Goal: Learn about a topic

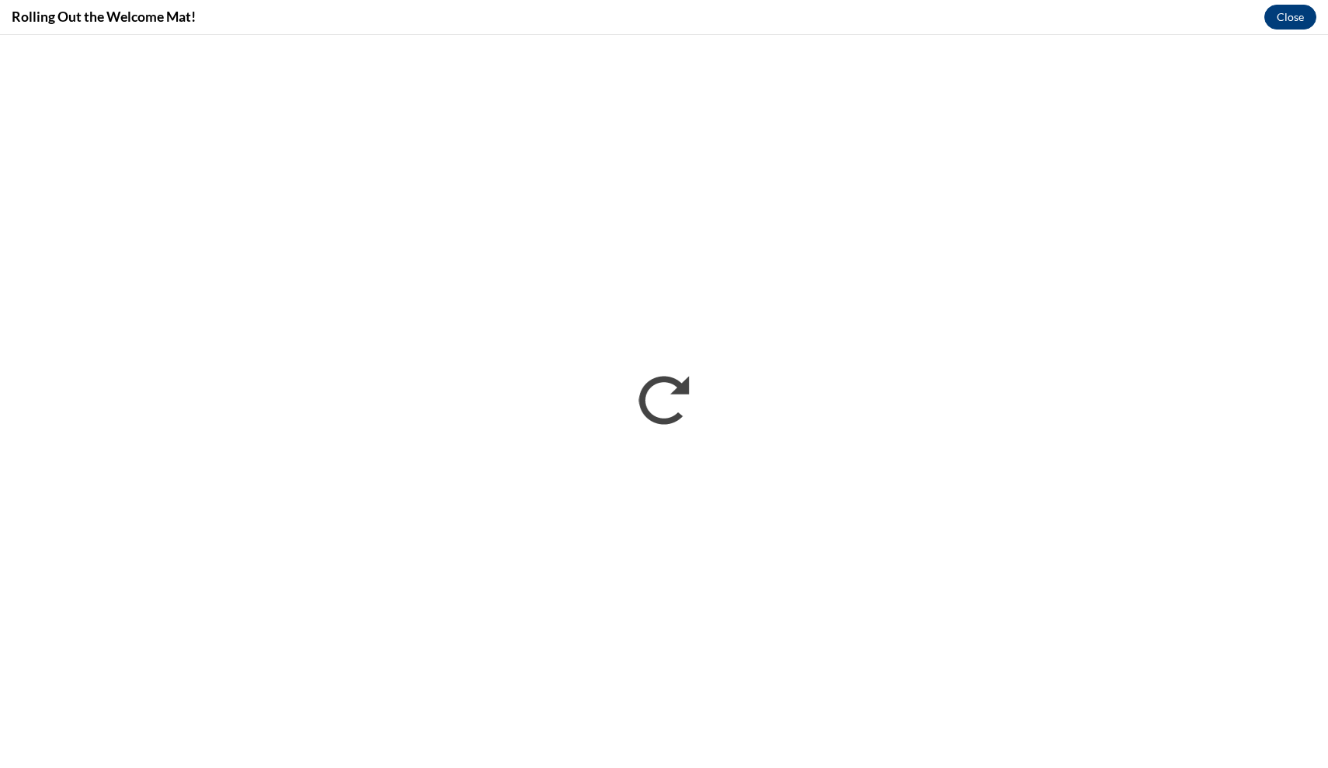
click at [1295, 20] on button "Close" at bounding box center [1290, 17] width 52 height 25
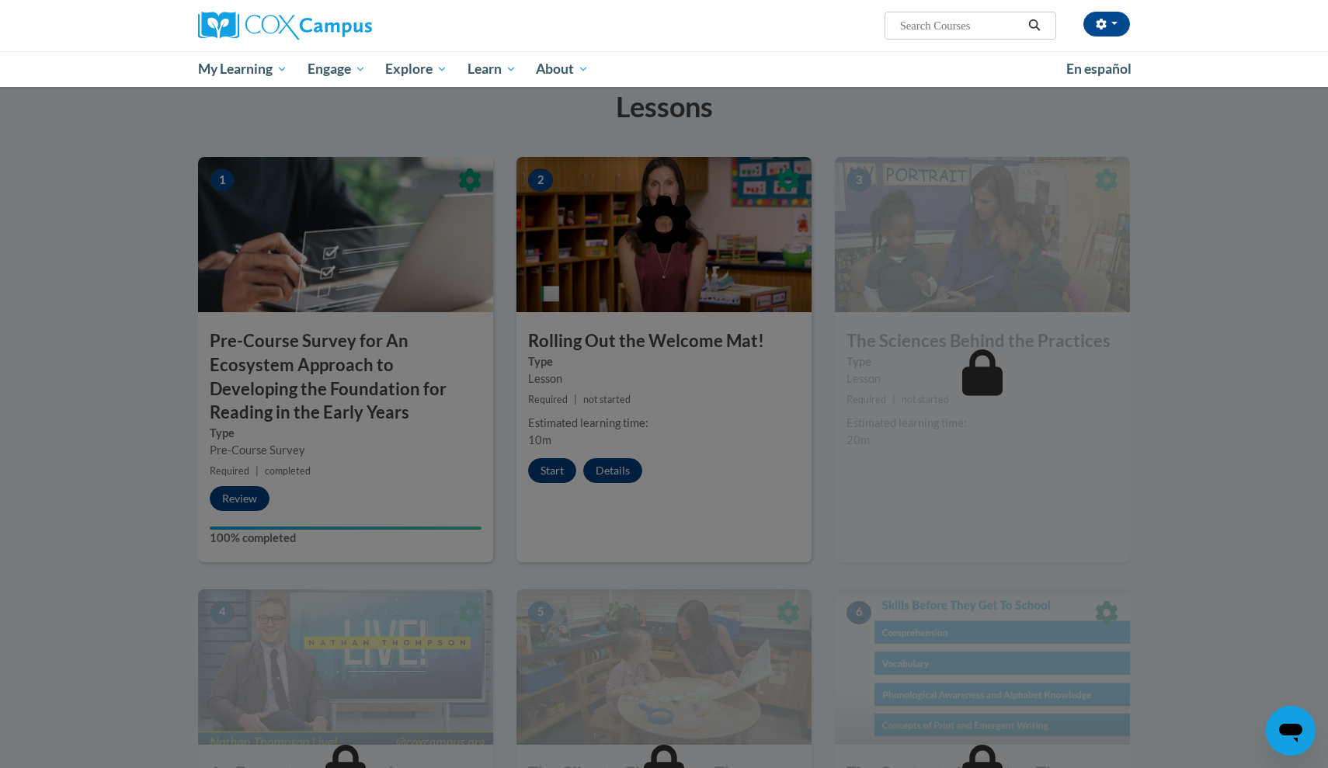
scroll to position [307, 0]
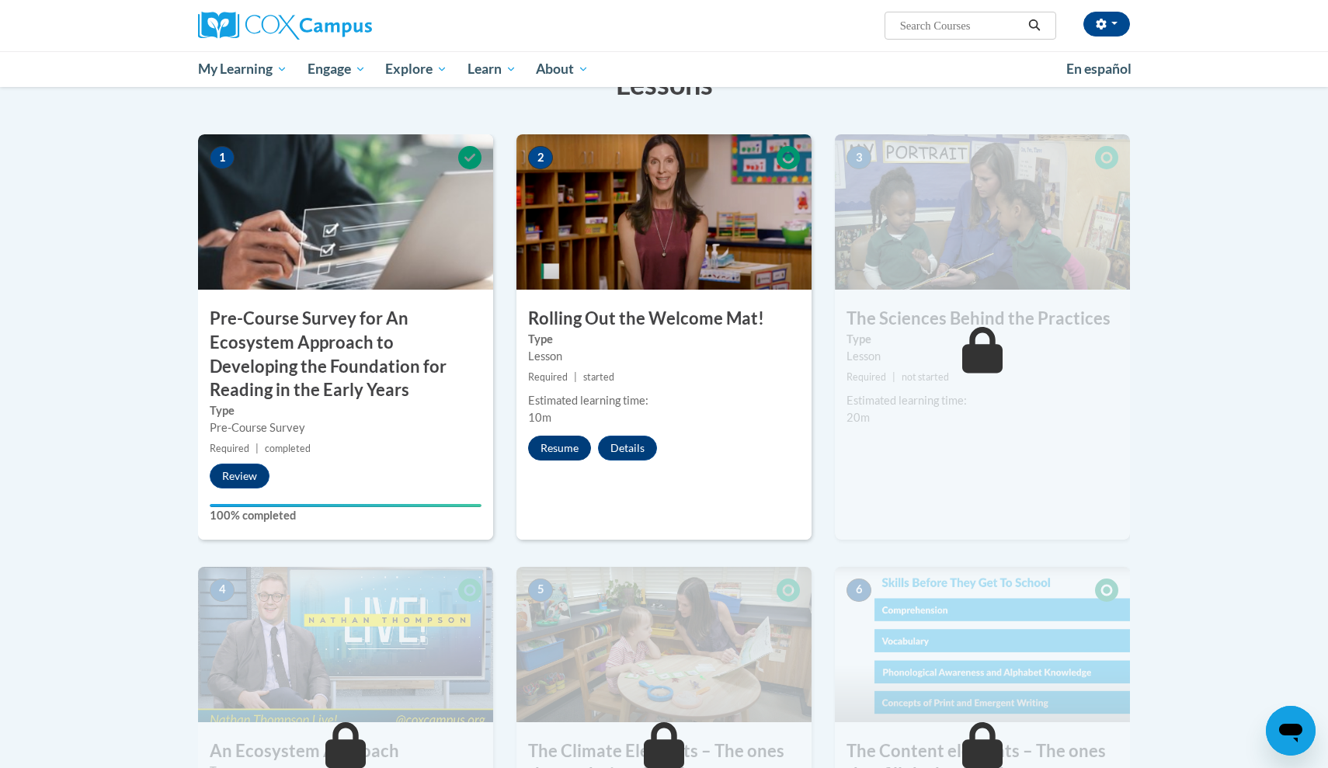
click at [564, 451] on button "Resume" at bounding box center [559, 448] width 63 height 25
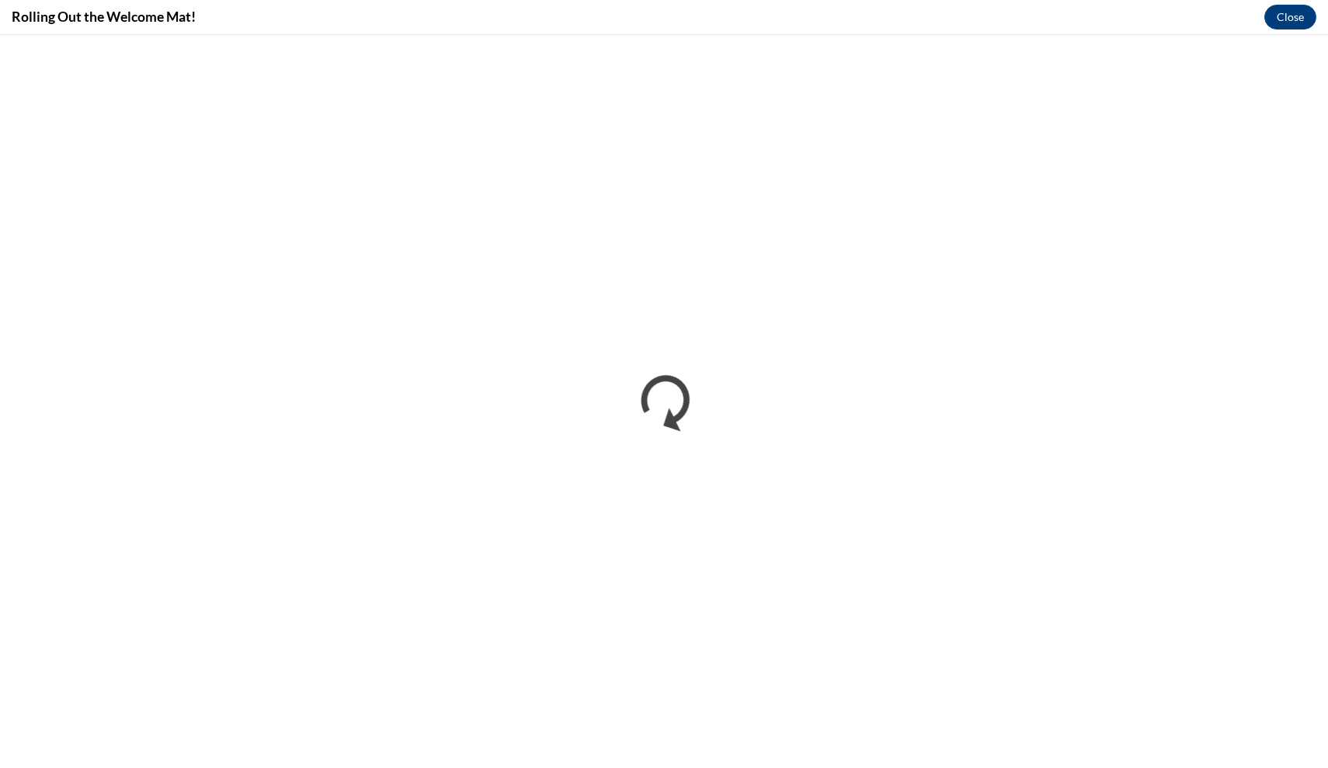
scroll to position [0, 0]
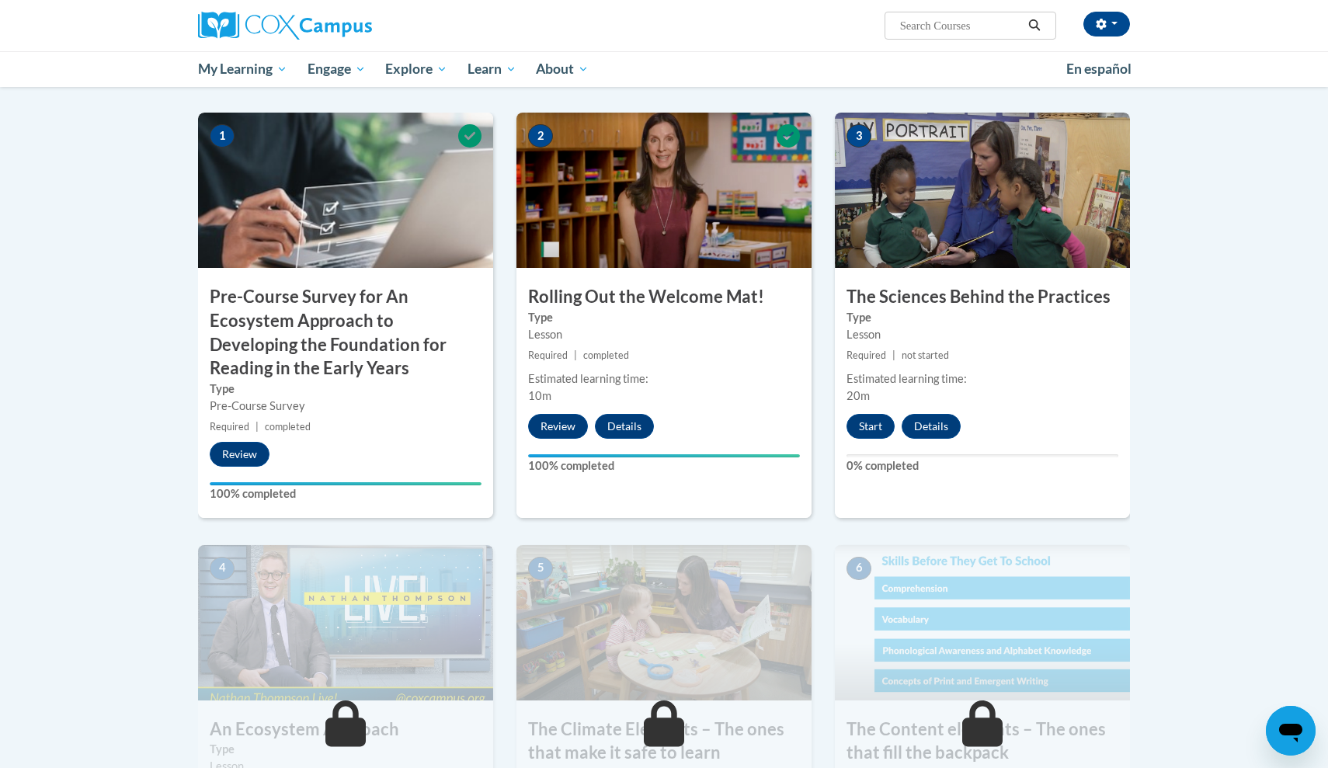
scroll to position [343, 0]
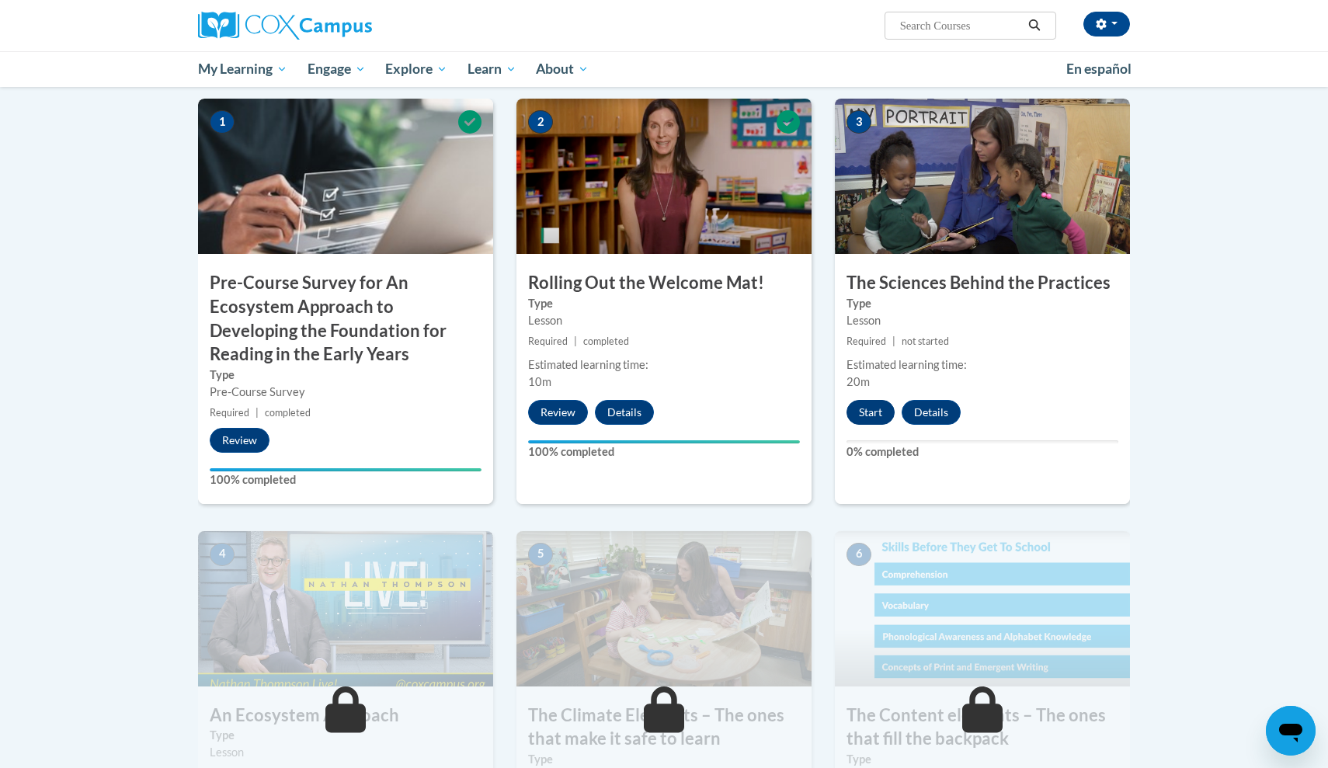
click at [872, 415] on button "Start" at bounding box center [870, 412] width 48 height 25
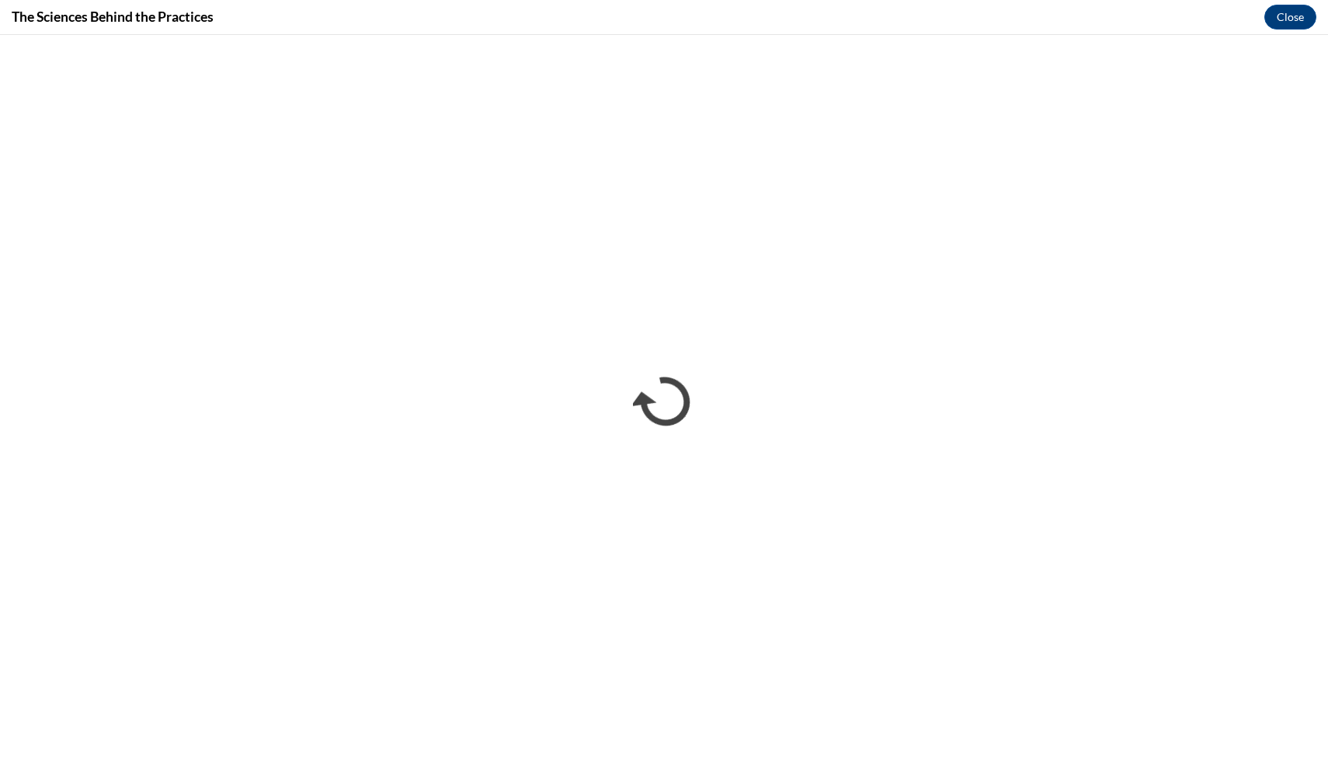
scroll to position [0, 0]
